Goal: Task Accomplishment & Management: Use online tool/utility

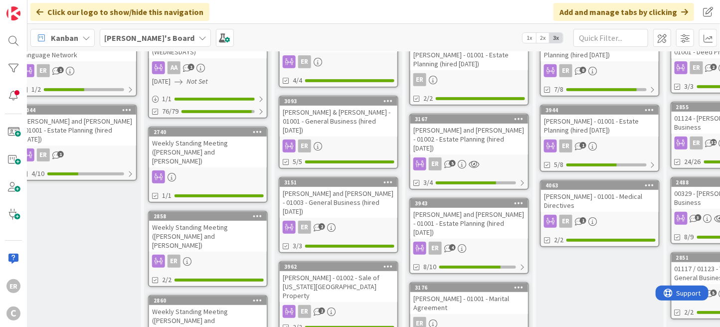
scroll to position [249, 409]
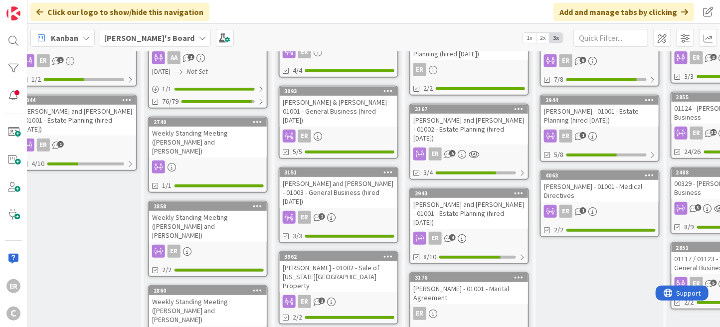
click at [349, 211] on div "ER 2" at bounding box center [339, 217] width 118 height 13
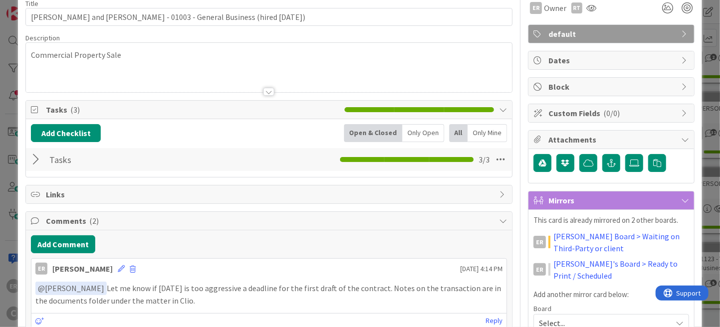
scroll to position [100, 0]
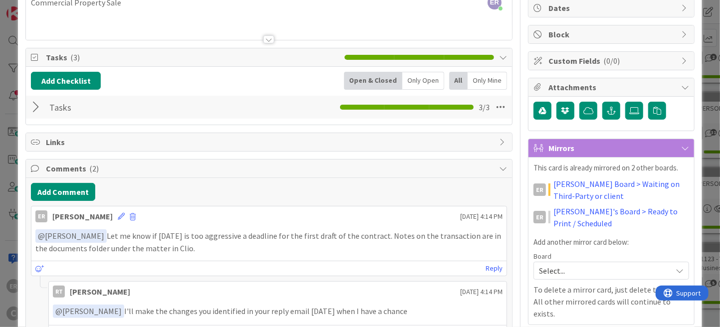
click at [38, 108] on div at bounding box center [37, 107] width 13 height 18
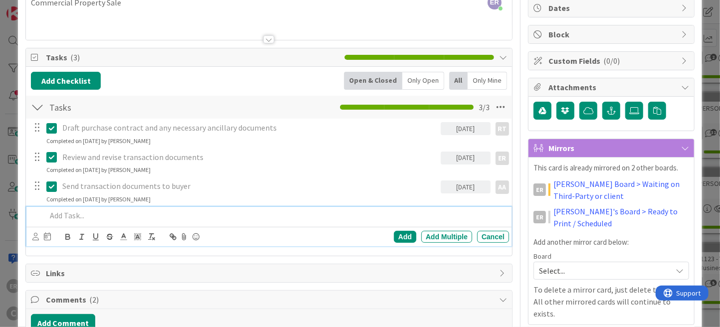
click at [122, 220] on p at bounding box center [275, 215] width 459 height 11
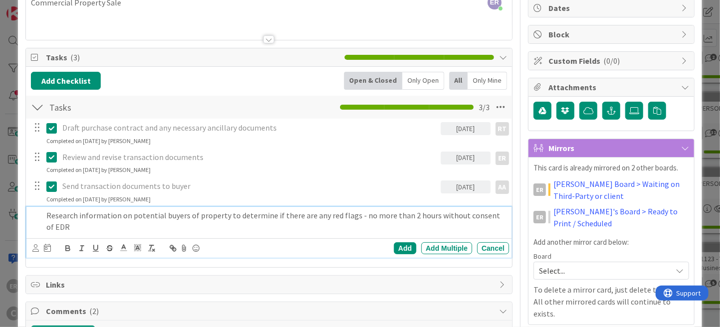
click at [34, 251] on div at bounding box center [35, 248] width 6 height 11
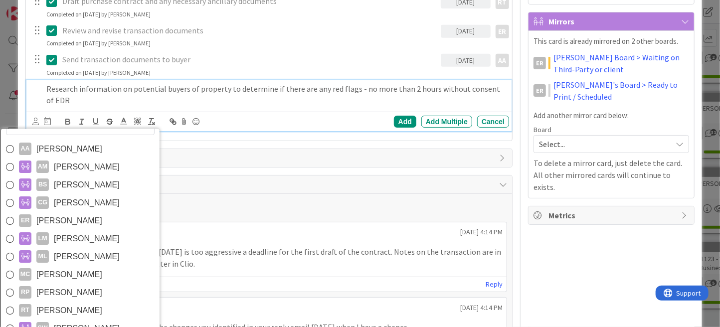
scroll to position [249, 0]
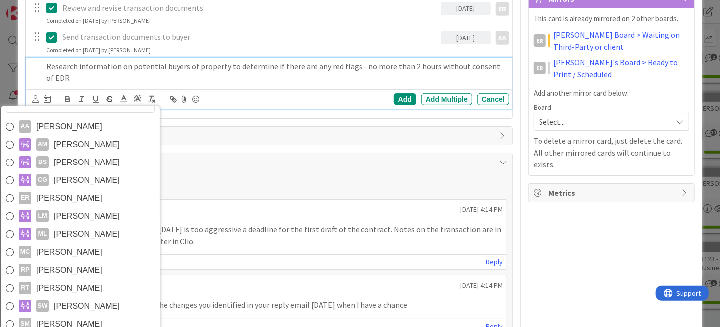
drag, startPoint x: 88, startPoint y: 279, endPoint x: 88, endPoint y: 271, distance: 8.0
click at [88, 279] on link "RT [PERSON_NAME]" at bounding box center [80, 288] width 159 height 18
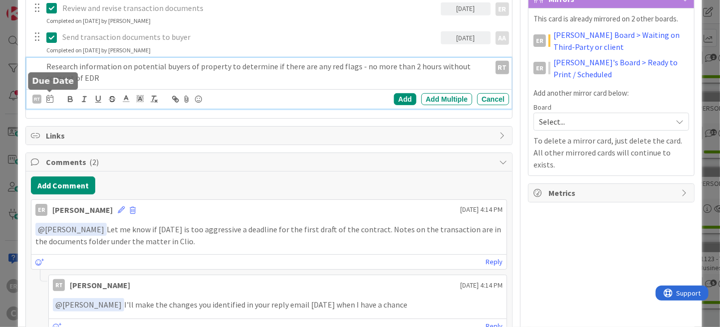
click at [49, 98] on icon at bounding box center [49, 99] width 7 height 8
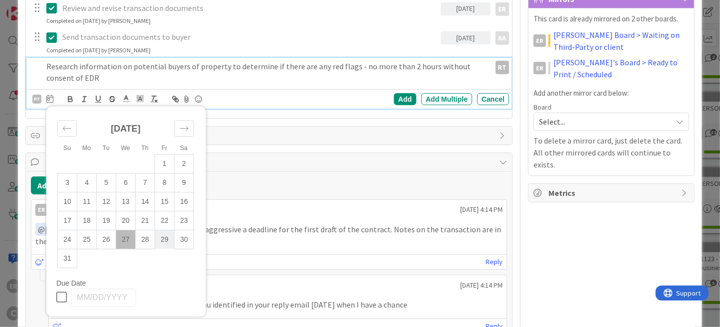
click at [159, 240] on td "29" at bounding box center [164, 239] width 19 height 19
click at [394, 97] on div "Add" at bounding box center [405, 99] width 22 height 12
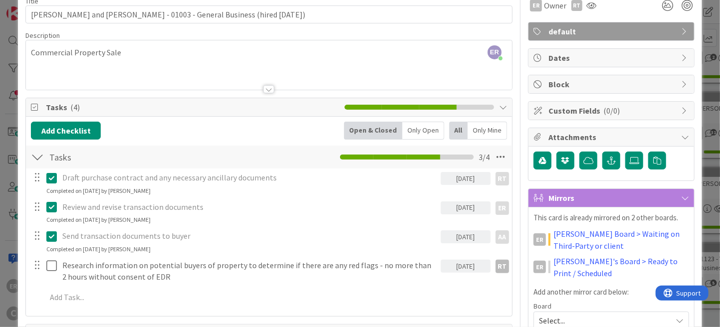
scroll to position [0, 0]
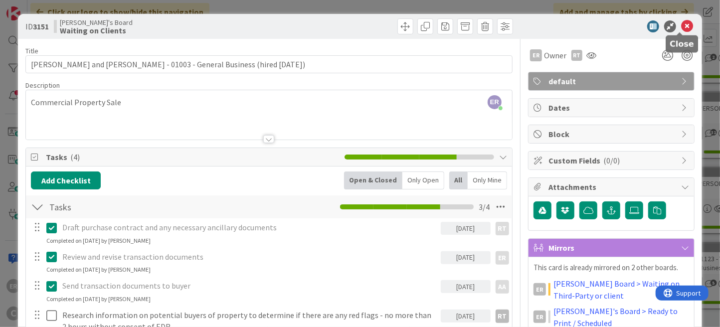
click at [681, 30] on icon at bounding box center [687, 26] width 12 height 12
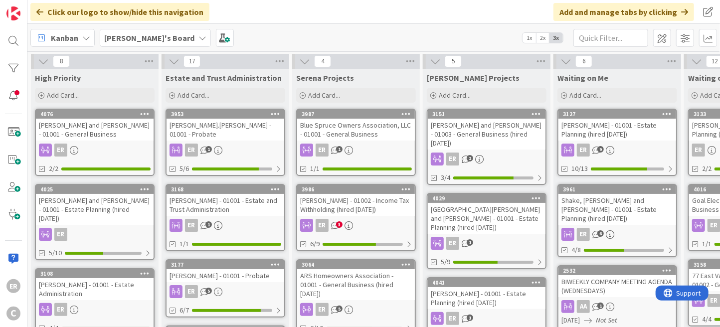
click at [373, 209] on div "[PERSON_NAME] - 01002 - Income Tax Withholding (hired [DATE])" at bounding box center [356, 205] width 118 height 22
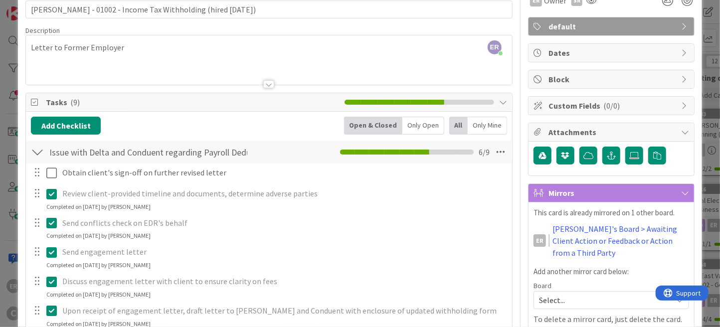
scroll to position [50, 0]
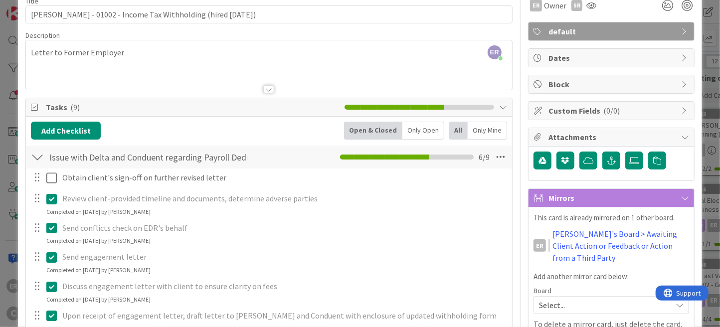
click at [38, 158] on div at bounding box center [37, 157] width 13 height 18
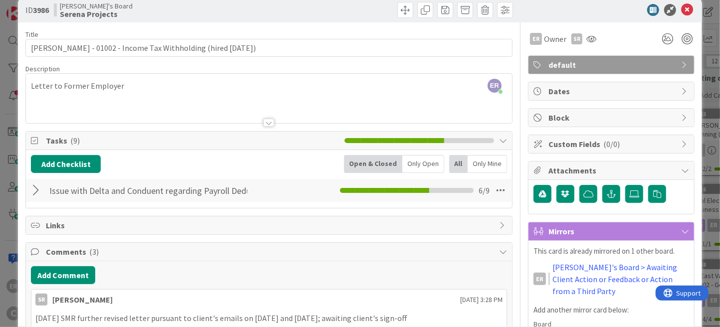
scroll to position [0, 0]
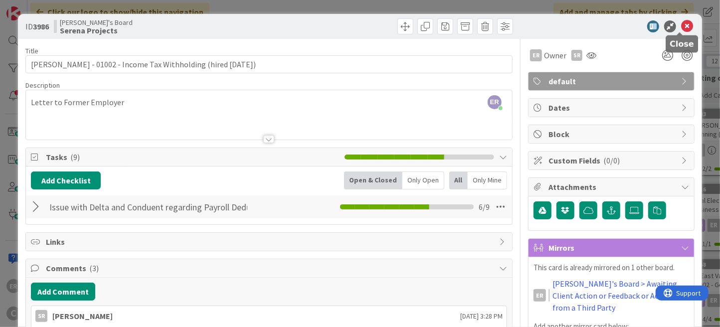
click at [681, 25] on icon at bounding box center [687, 26] width 12 height 12
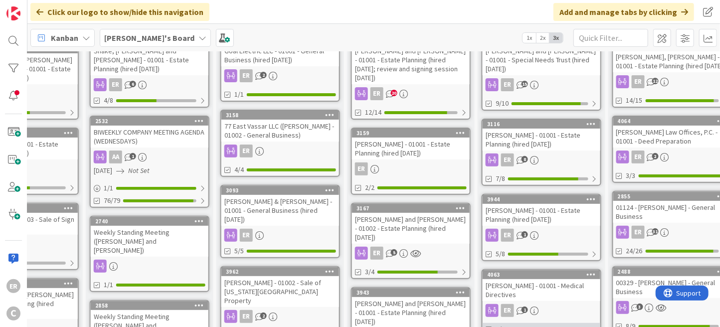
scroll to position [150, 472]
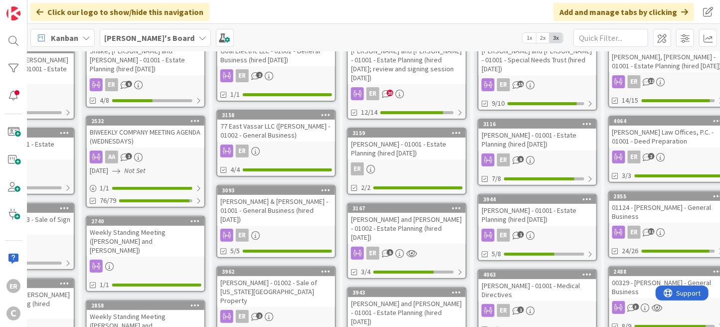
click at [421, 76] on link "3109 [PERSON_NAME] and [PERSON_NAME] - 01001 - Estate Planning (hired [DATE]; r…" at bounding box center [407, 76] width 120 height 85
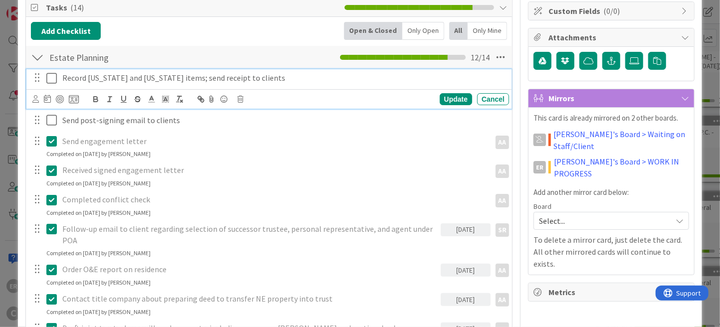
click at [189, 75] on p "Record [US_STATE] and [US_STATE] items; send receipt to clients" at bounding box center [283, 77] width 442 height 11
click at [496, 101] on div "Cancel" at bounding box center [493, 99] width 32 height 12
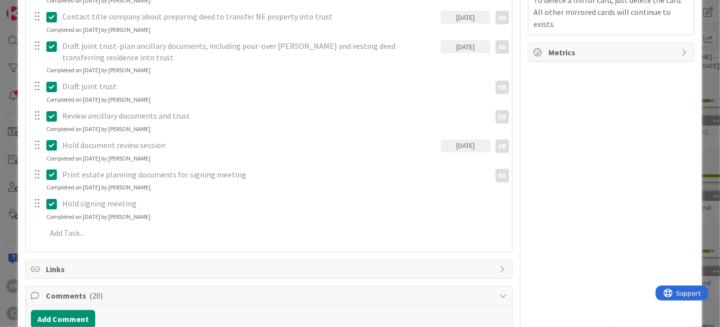
scroll to position [397, 0]
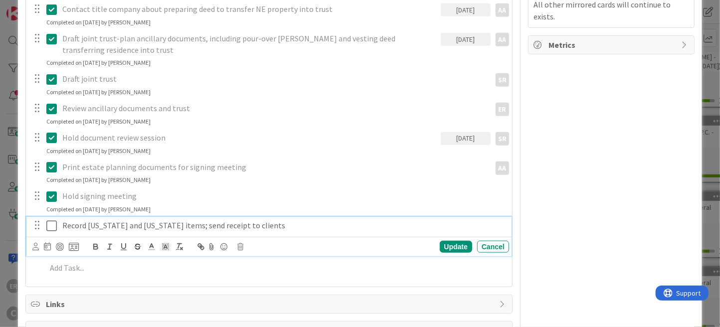
click at [99, 225] on p "Record [US_STATE] and [US_STATE] items; send receipt to clients" at bounding box center [283, 225] width 442 height 11
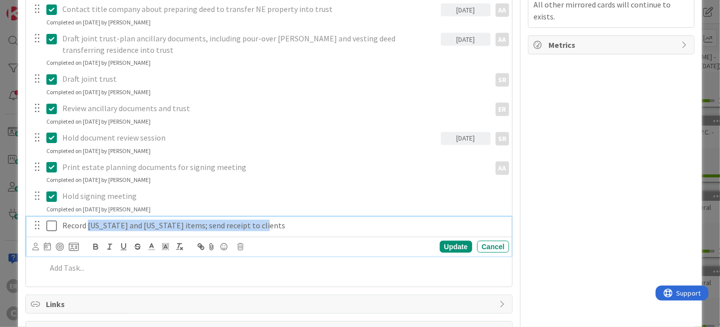
drag, startPoint x: 89, startPoint y: 225, endPoint x: 263, endPoint y: 225, distance: 174.0
click at [263, 225] on p "Record [US_STATE] and [US_STATE] items; send receipt to clients" at bounding box center [283, 225] width 442 height 11
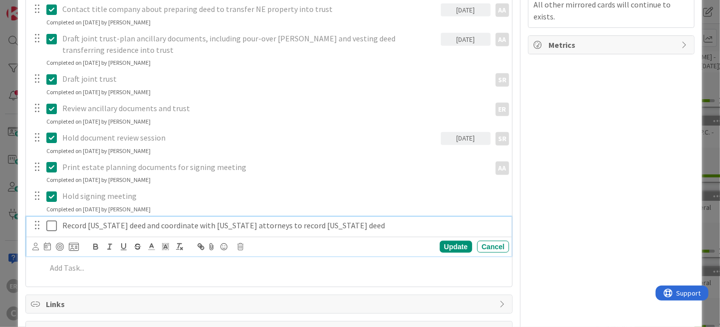
click at [137, 225] on p "Record [US_STATE] deed and coordinate with [US_STATE] attorneys to record [US_S…" at bounding box center [283, 225] width 442 height 11
drag, startPoint x: 404, startPoint y: 222, endPoint x: 456, endPoint y: 222, distance: 52.3
click at [456, 222] on p "Record [US_STATE] deed transferring residence to trust and coordinate with [US_…" at bounding box center [283, 225] width 442 height 11
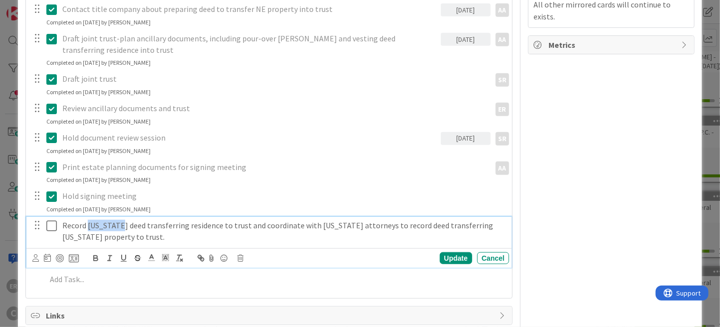
drag, startPoint x: 119, startPoint y: 224, endPoint x: 88, endPoint y: 225, distance: 30.9
click at [88, 225] on p "Record [US_STATE] deed transferring residence to trust and coordinate with [US_…" at bounding box center [283, 231] width 442 height 22
click at [37, 255] on icon at bounding box center [35, 257] width 6 height 7
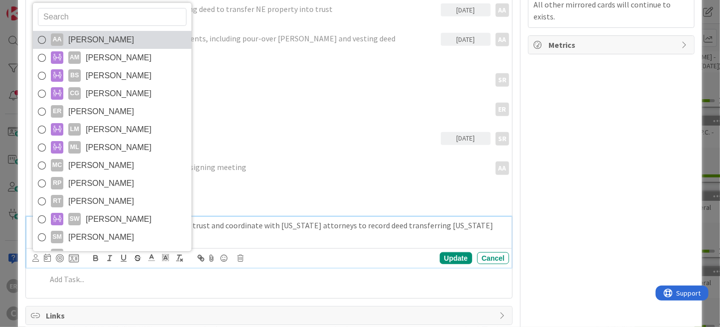
click at [113, 33] on span "[PERSON_NAME]" at bounding box center [101, 39] width 66 height 15
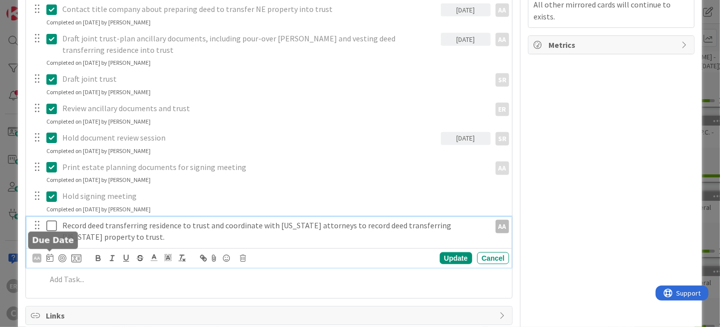
click at [47, 258] on icon at bounding box center [49, 258] width 7 height 8
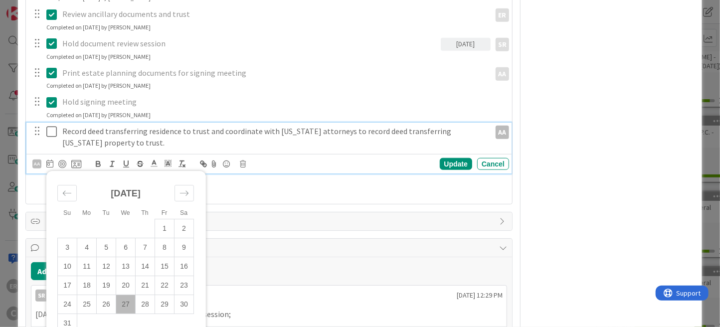
scroll to position [497, 0]
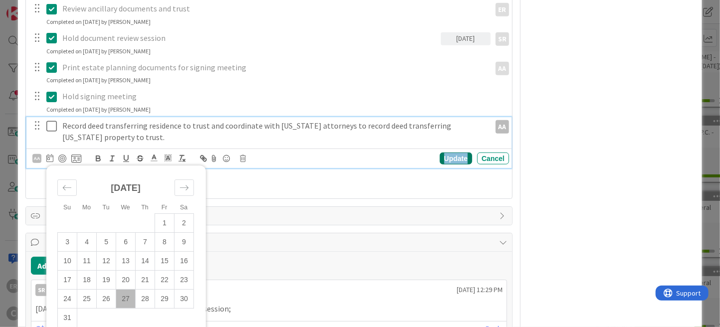
click at [440, 160] on div "Update" at bounding box center [456, 159] width 32 height 12
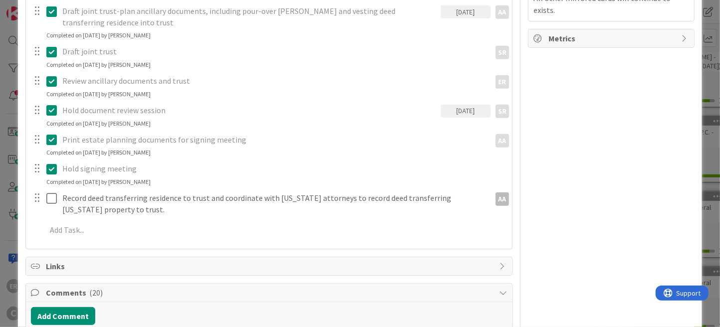
scroll to position [408, 0]
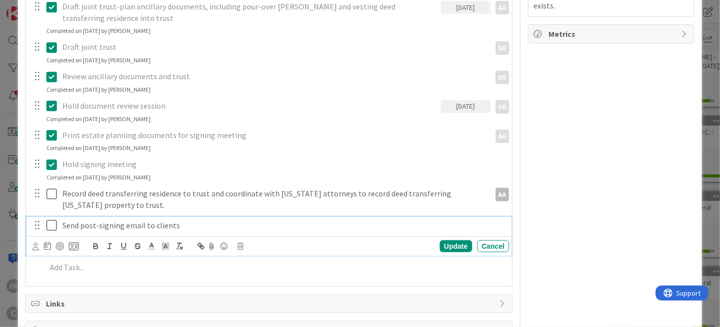
click at [139, 223] on p "Send post-signing email to clients" at bounding box center [283, 225] width 442 height 11
click at [37, 246] on icon at bounding box center [35, 246] width 6 height 7
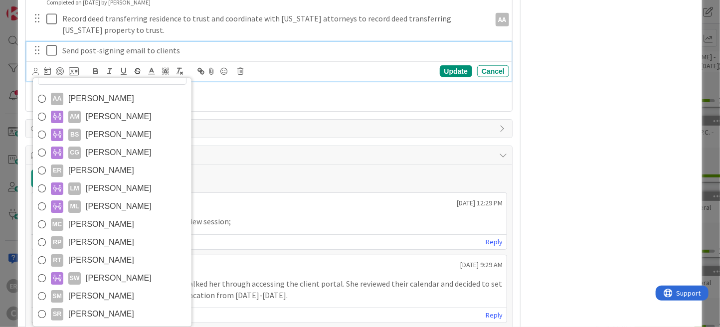
scroll to position [607, 0]
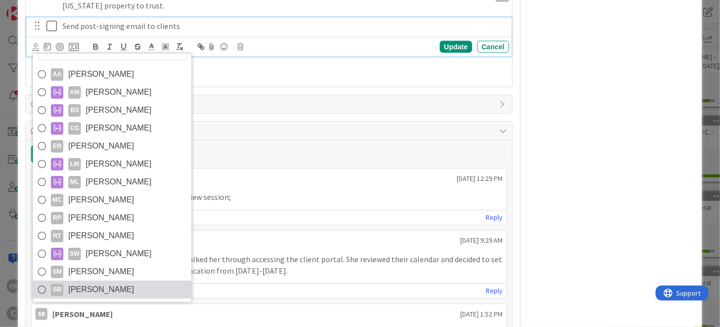
click at [142, 284] on link "SR [PERSON_NAME]" at bounding box center [112, 290] width 159 height 18
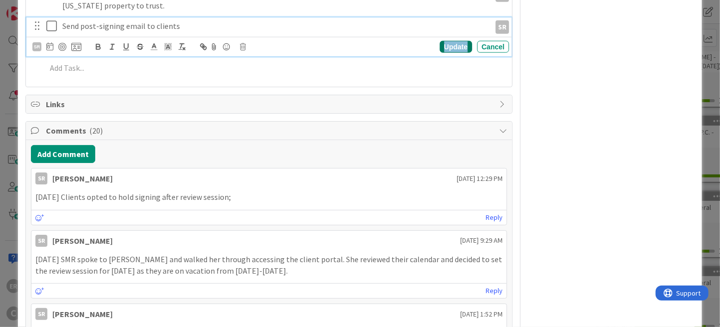
click at [440, 44] on div "Update" at bounding box center [456, 47] width 32 height 12
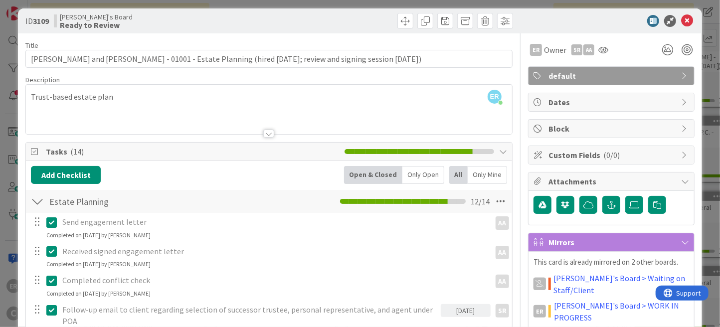
scroll to position [0, 0]
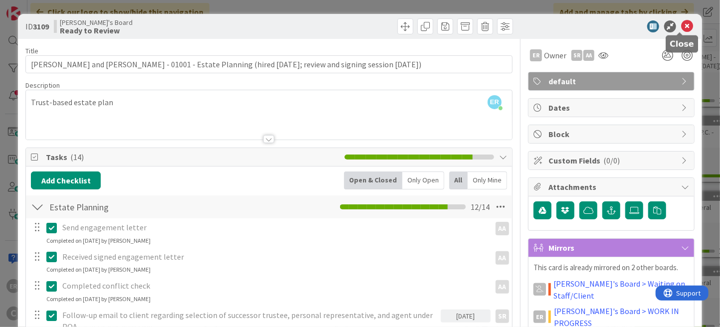
click at [681, 24] on icon at bounding box center [687, 26] width 12 height 12
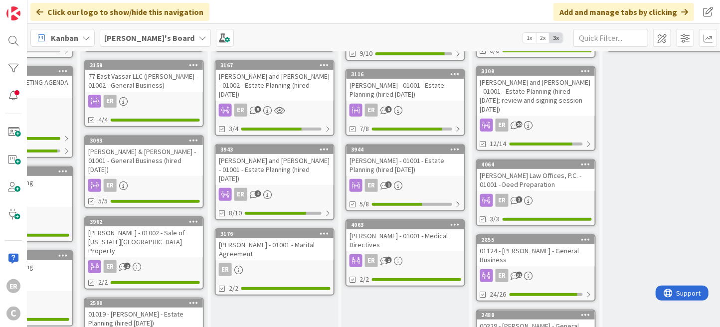
scroll to position [0, 604]
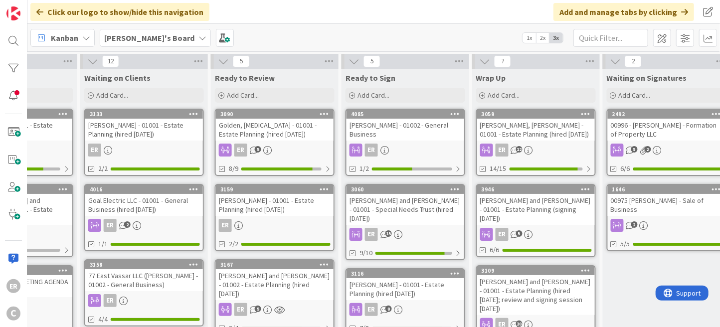
click at [530, 142] on link "3059 [PERSON_NAME], [PERSON_NAME] - 01001 - Estate Planning (hired [DATE]) ER 1…" at bounding box center [536, 142] width 120 height 67
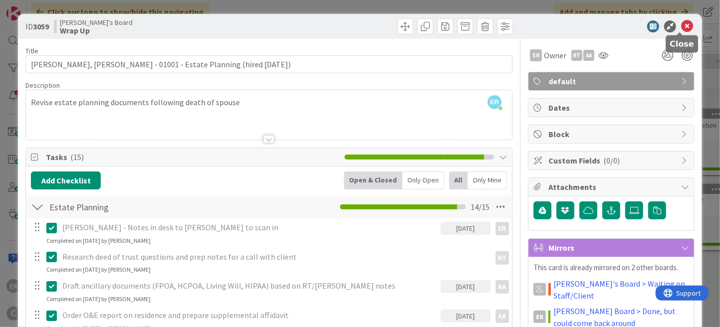
click at [681, 30] on icon at bounding box center [687, 26] width 12 height 12
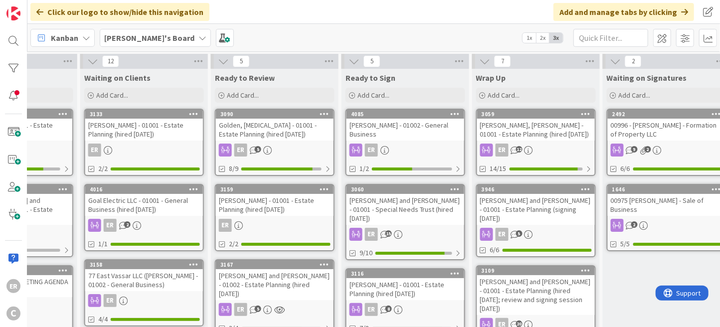
click at [536, 131] on div "[PERSON_NAME], [PERSON_NAME] - 01001 - Estate Planning (hired [DATE])" at bounding box center [536, 130] width 118 height 22
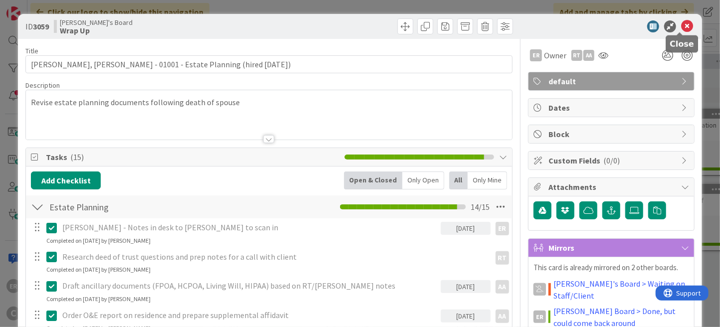
click at [681, 24] on icon at bounding box center [687, 26] width 12 height 12
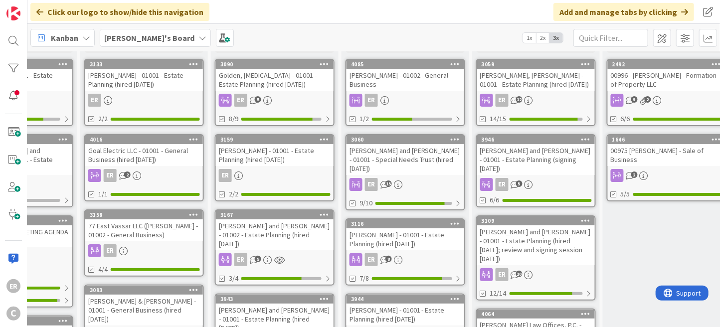
scroll to position [150, 604]
